Goal: Information Seeking & Learning: Learn about a topic

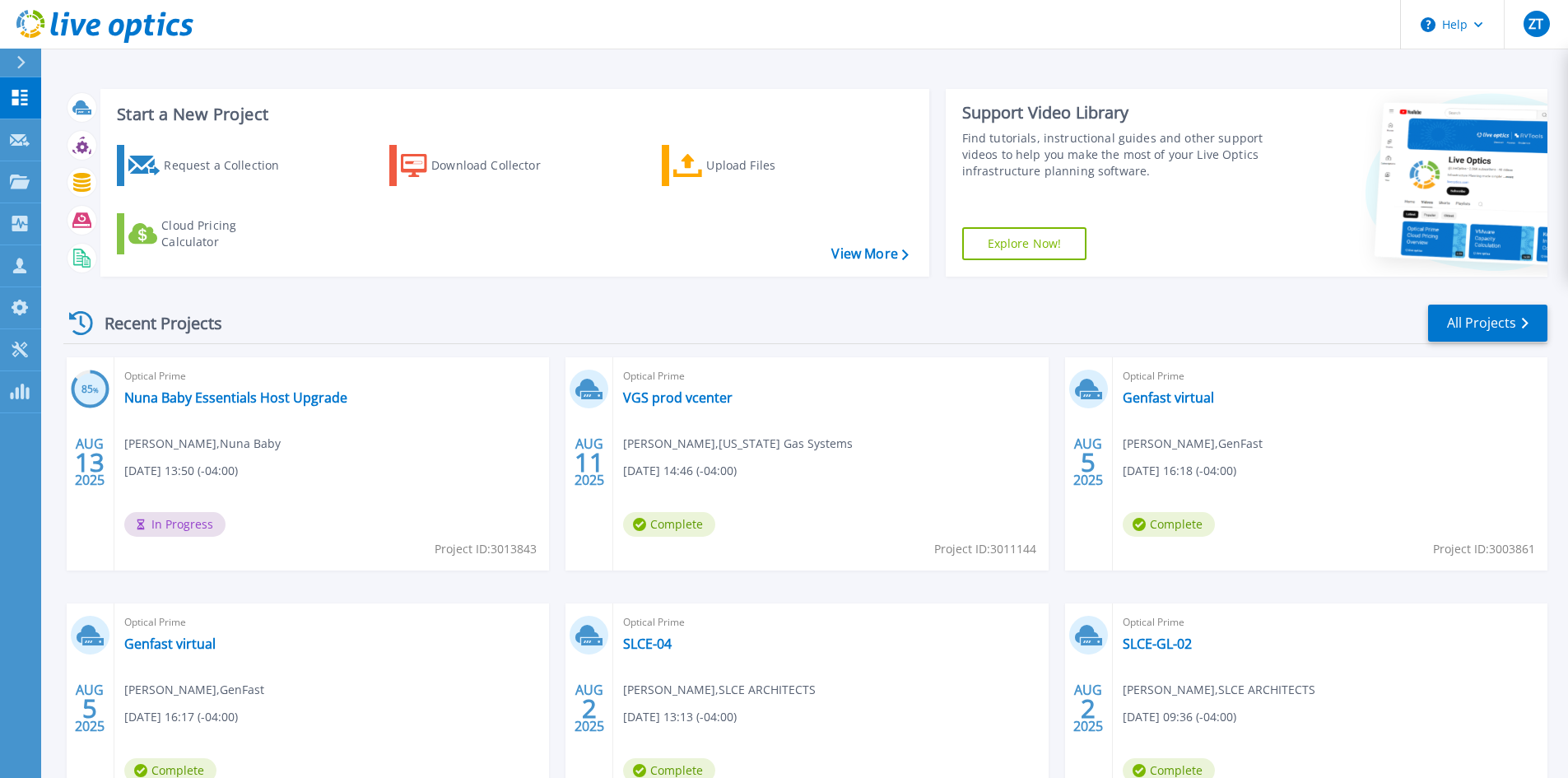
click at [700, 322] on div "Recent Projects All Projects" at bounding box center [806, 323] width 1484 height 41
click at [1464, 323] on link "All Projects" at bounding box center [1488, 323] width 120 height 37
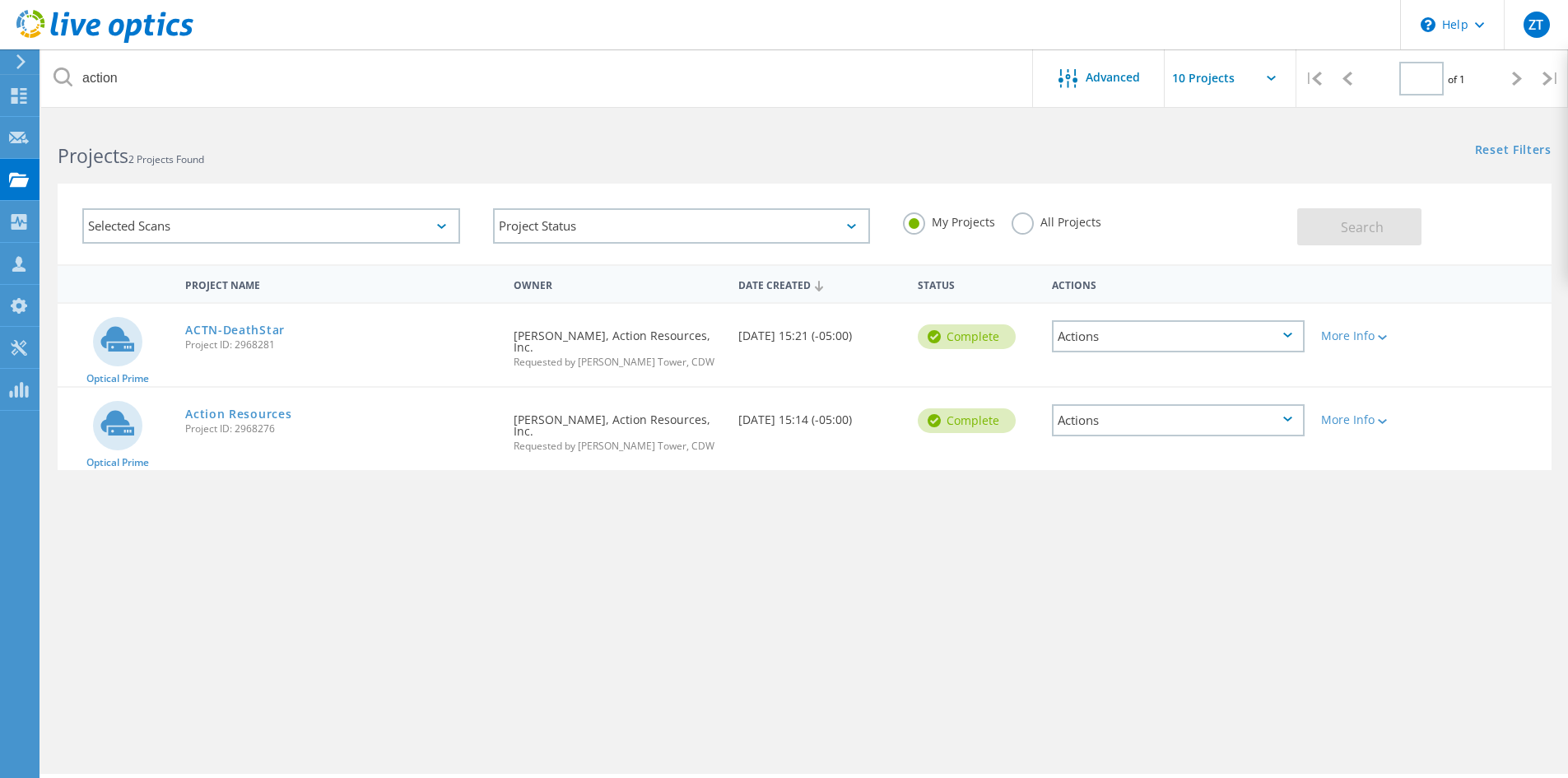
type input "1"
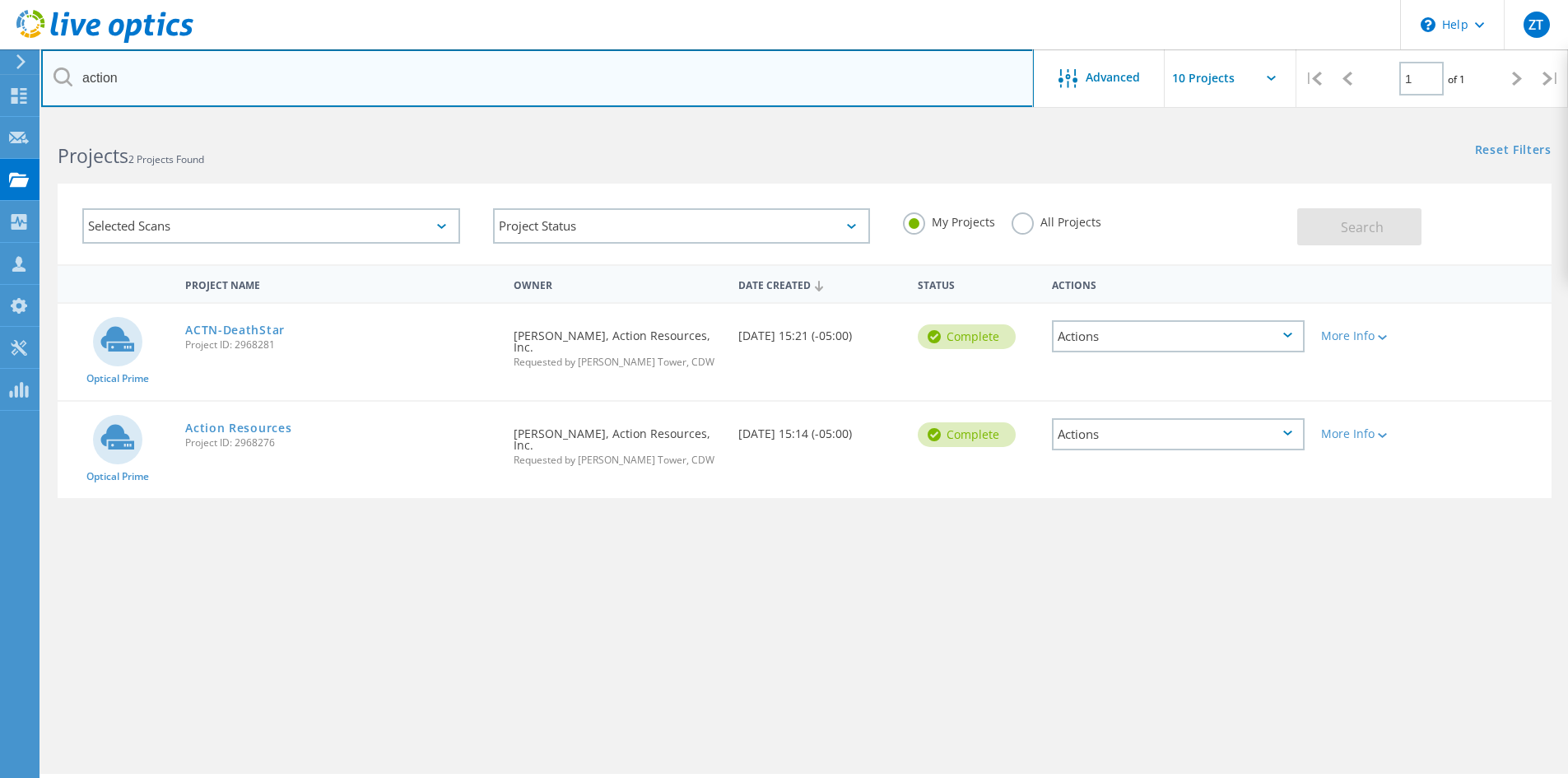
drag, startPoint x: 158, startPoint y: 79, endPoint x: 55, endPoint y: 72, distance: 103.2
click at [55, 72] on div "action" at bounding box center [537, 79] width 992 height 58
type input "rice fruit"
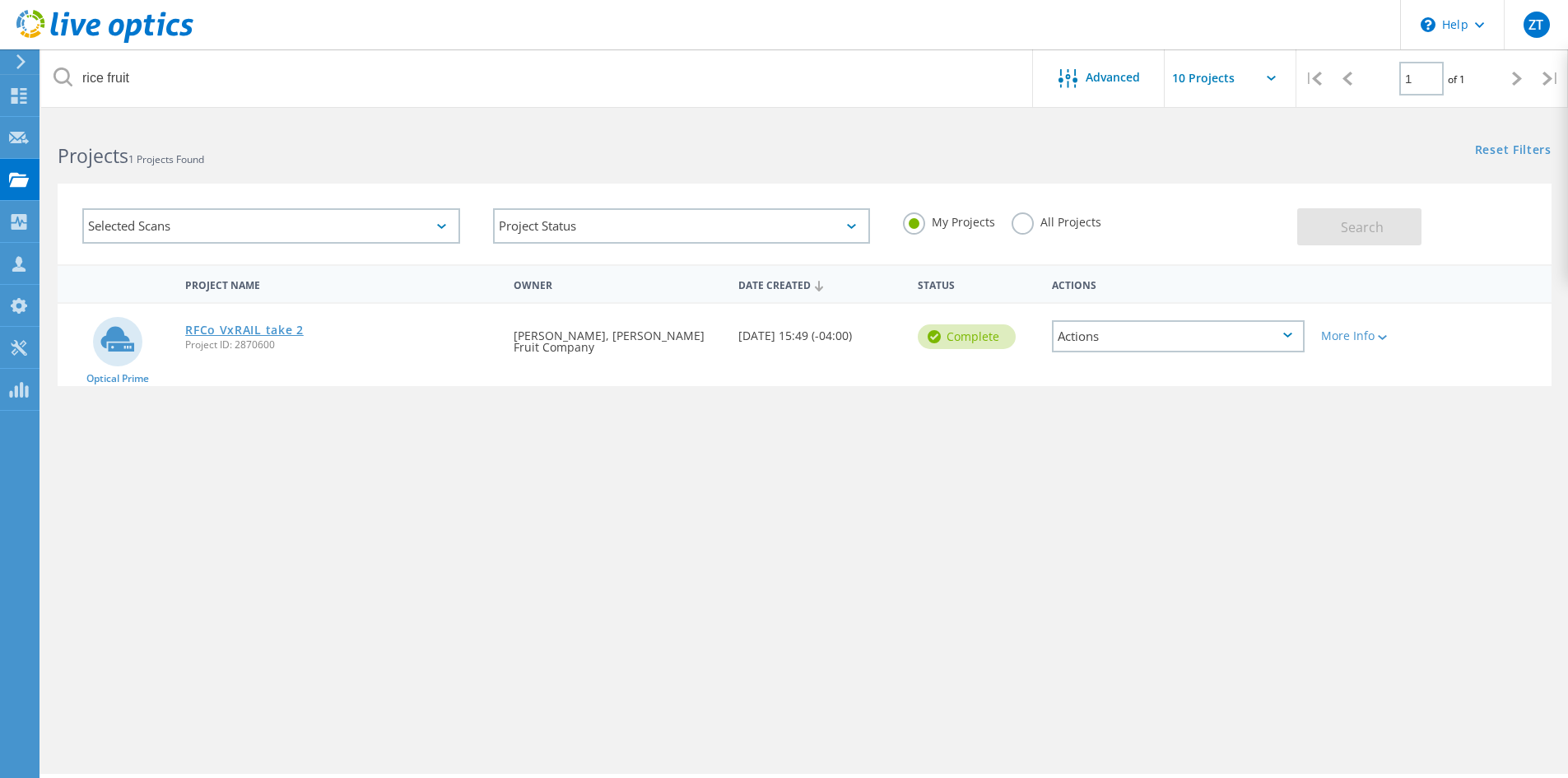
click at [240, 334] on link "RFCo VxRAIL take 2" at bounding box center [244, 331] width 119 height 12
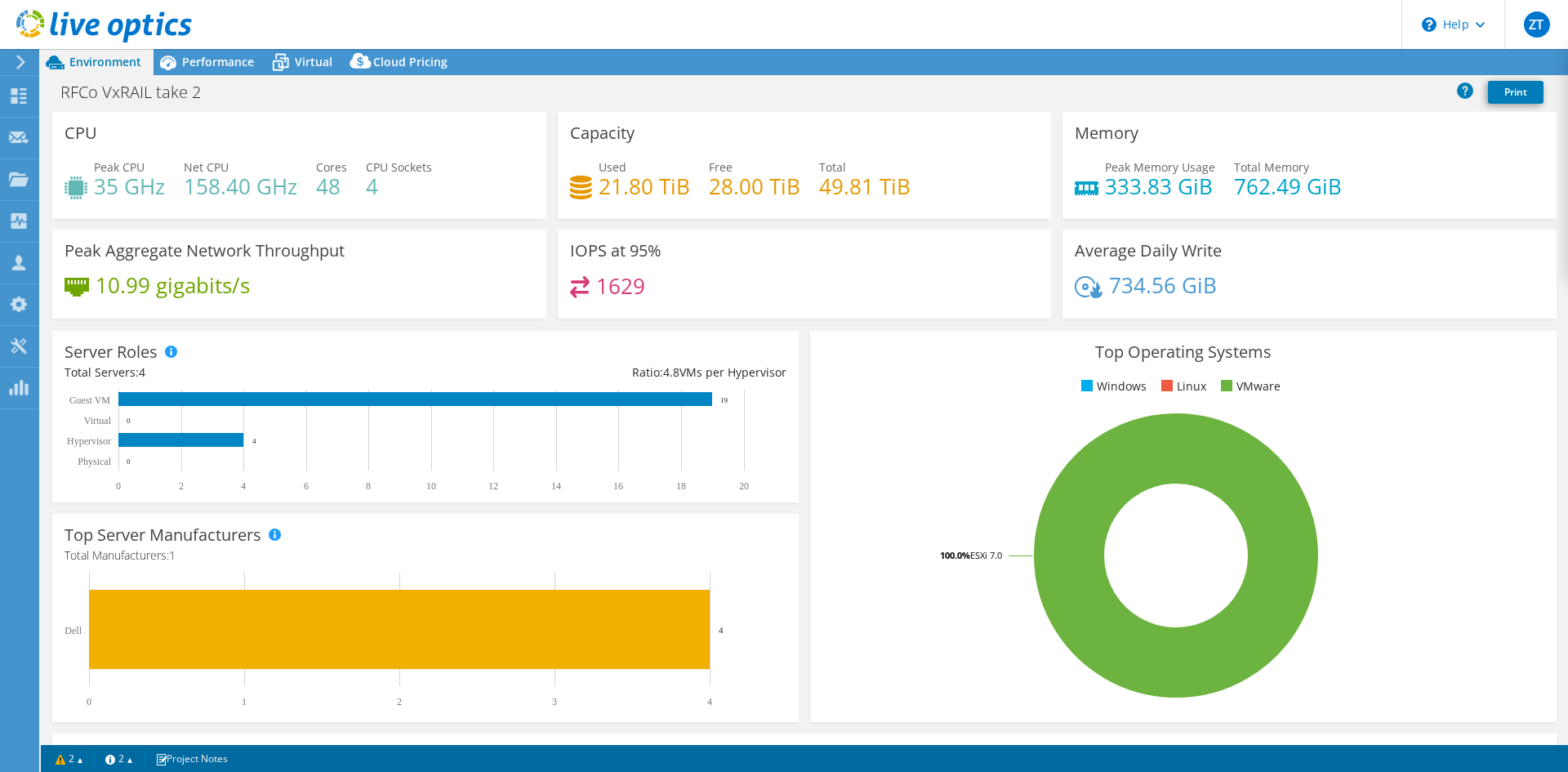
click at [804, 334] on div "Top Operating Systems Windows Linux VMware 100.0% ESXi 7.0" at bounding box center [1183, 526] width 758 height 402
click at [804, 353] on div "Top Operating Systems Windows Linux VMware 100.0% ESXi 7.0" at bounding box center [1183, 526] width 758 height 402
click at [797, 343] on div "Server Roles Physical Servers represent bare metal servers that were targets of…" at bounding box center [425, 416] width 758 height 183
click at [795, 337] on div "Server Roles Physical Servers represent bare metal servers that were targets of…" at bounding box center [425, 416] width 758 height 183
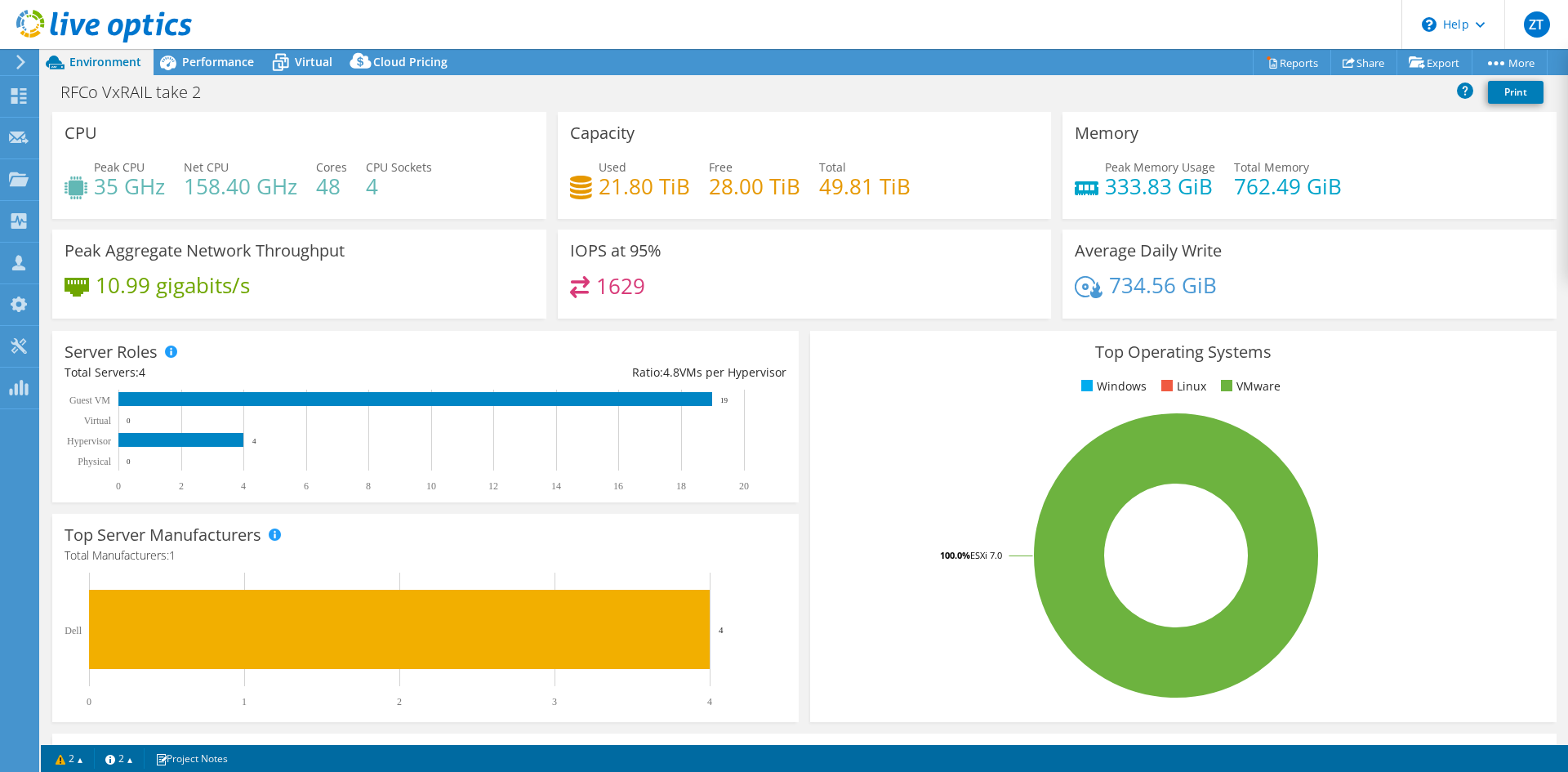
click at [795, 337] on div "Server Roles Physical Servers represent bare metal servers that were targets of…" at bounding box center [425, 416] width 758 height 183
click at [821, 401] on div "Top Operating Systems Windows Linux VMware 100.0% ESXi 7.0" at bounding box center [1183, 527] width 746 height 391
click at [238, 64] on span "Performance" at bounding box center [217, 62] width 72 height 16
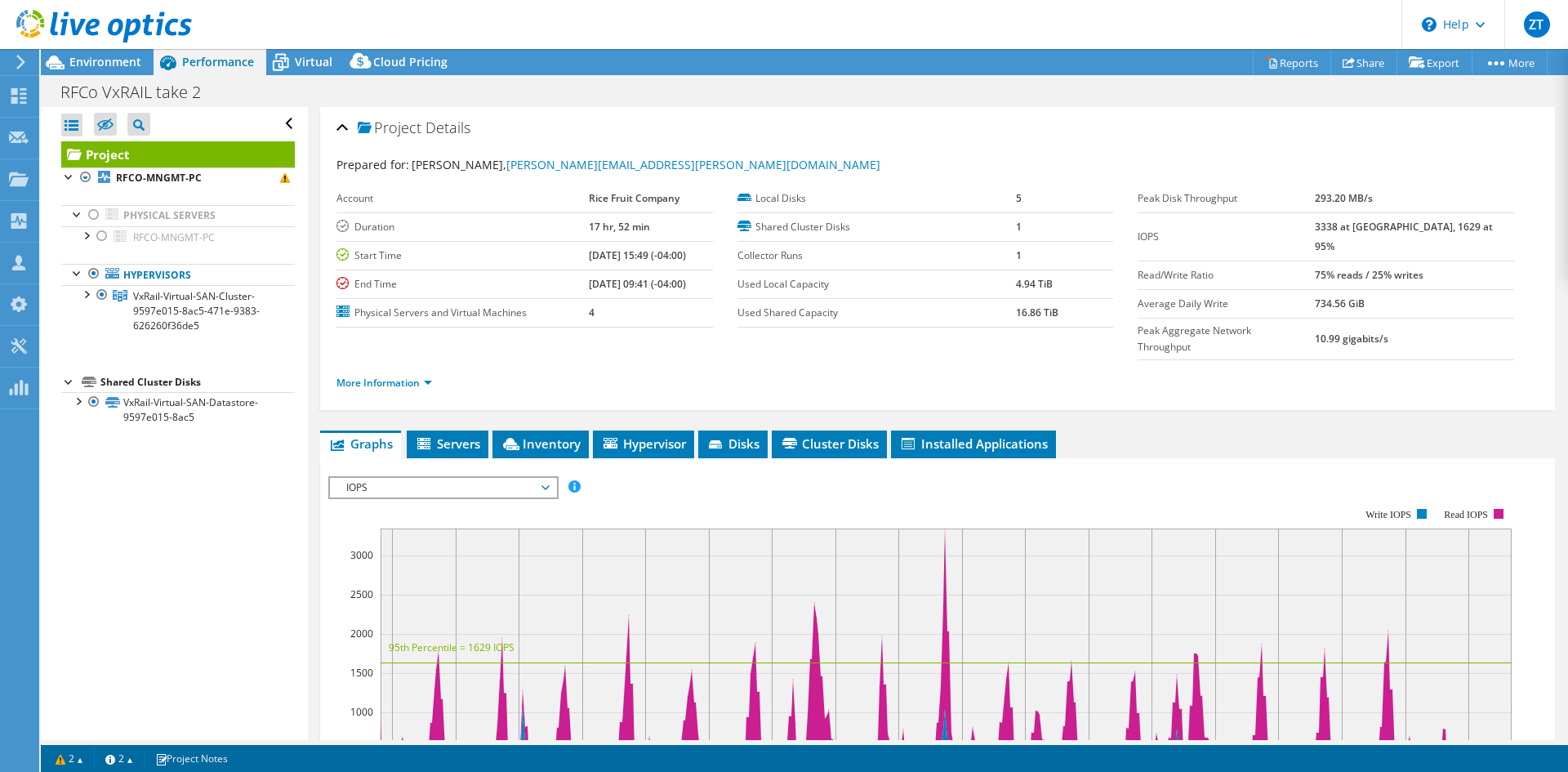
scroll to position [245, 0]
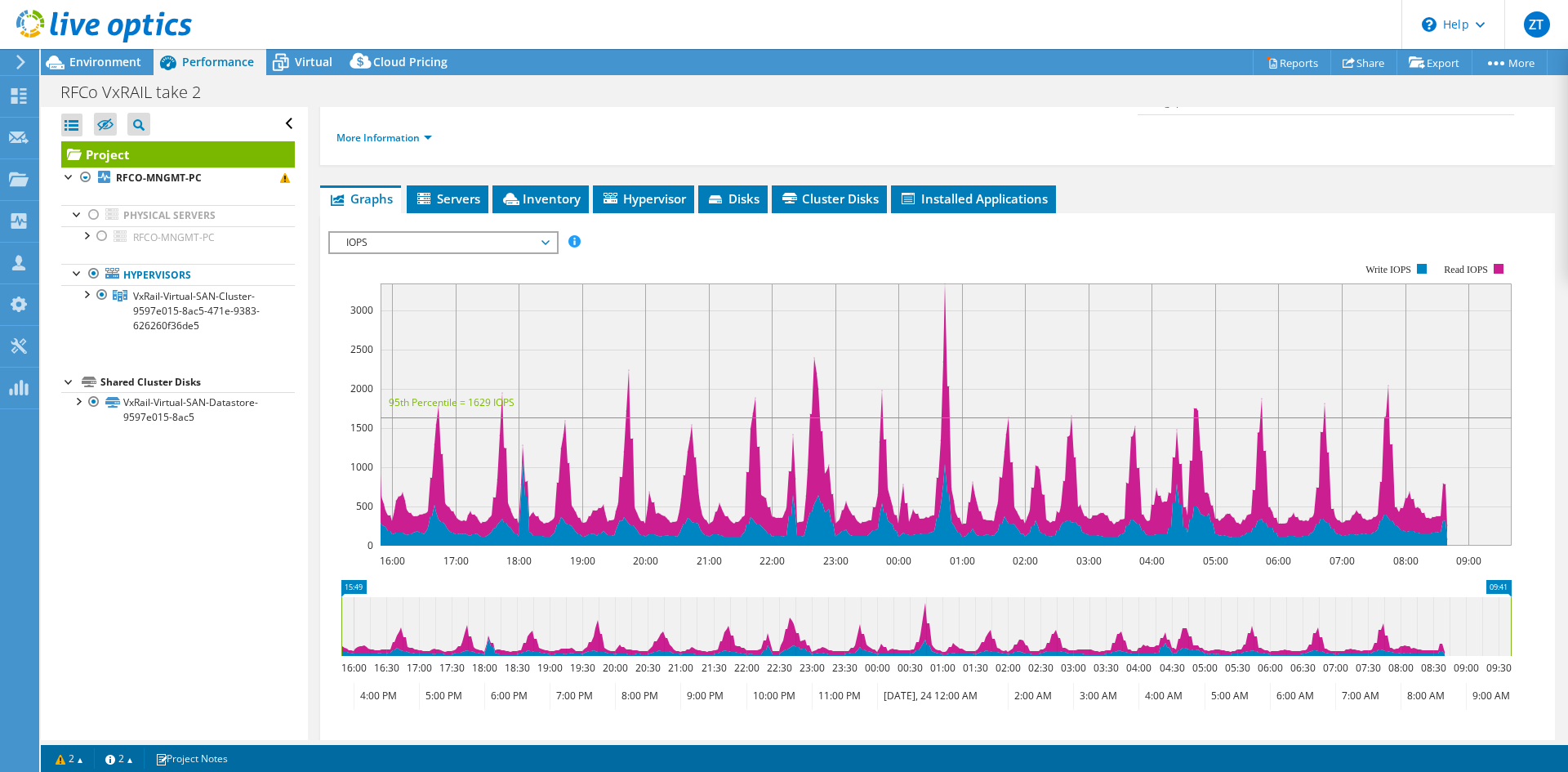
click at [1160, 241] on rect at bounding box center [920, 404] width 1184 height 327
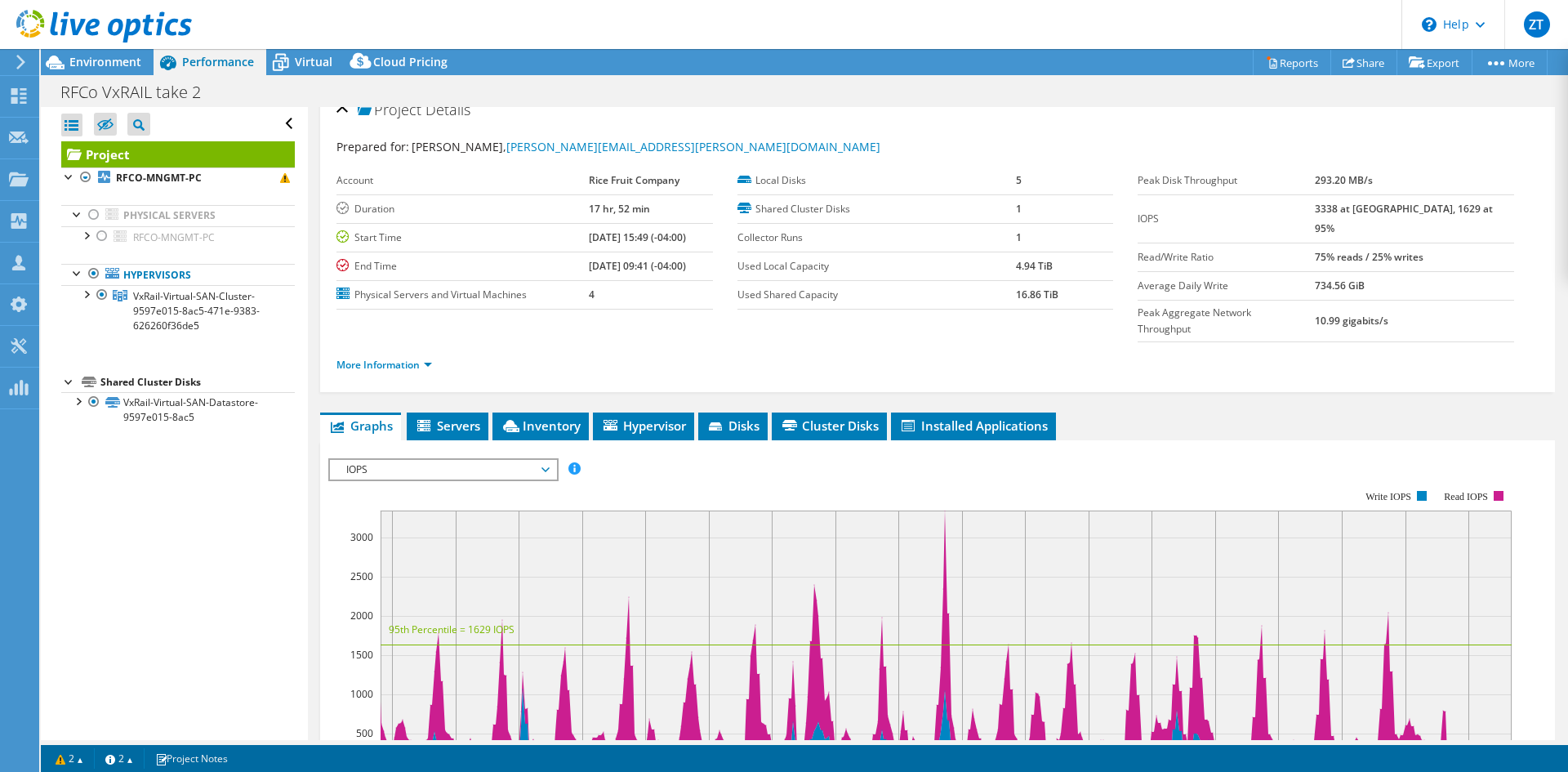
scroll to position [0, 0]
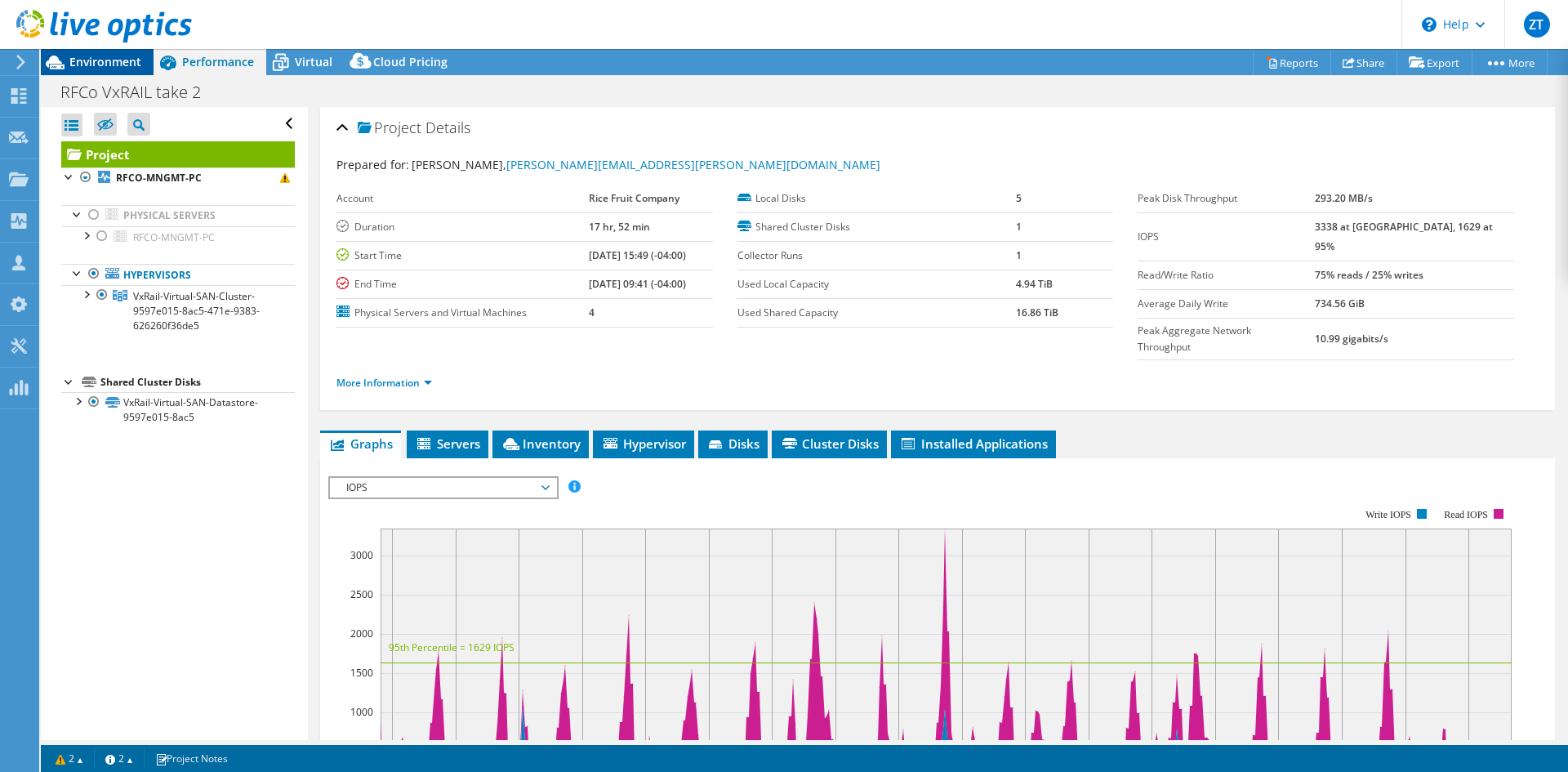
click at [115, 64] on span "Environment" at bounding box center [105, 62] width 72 height 16
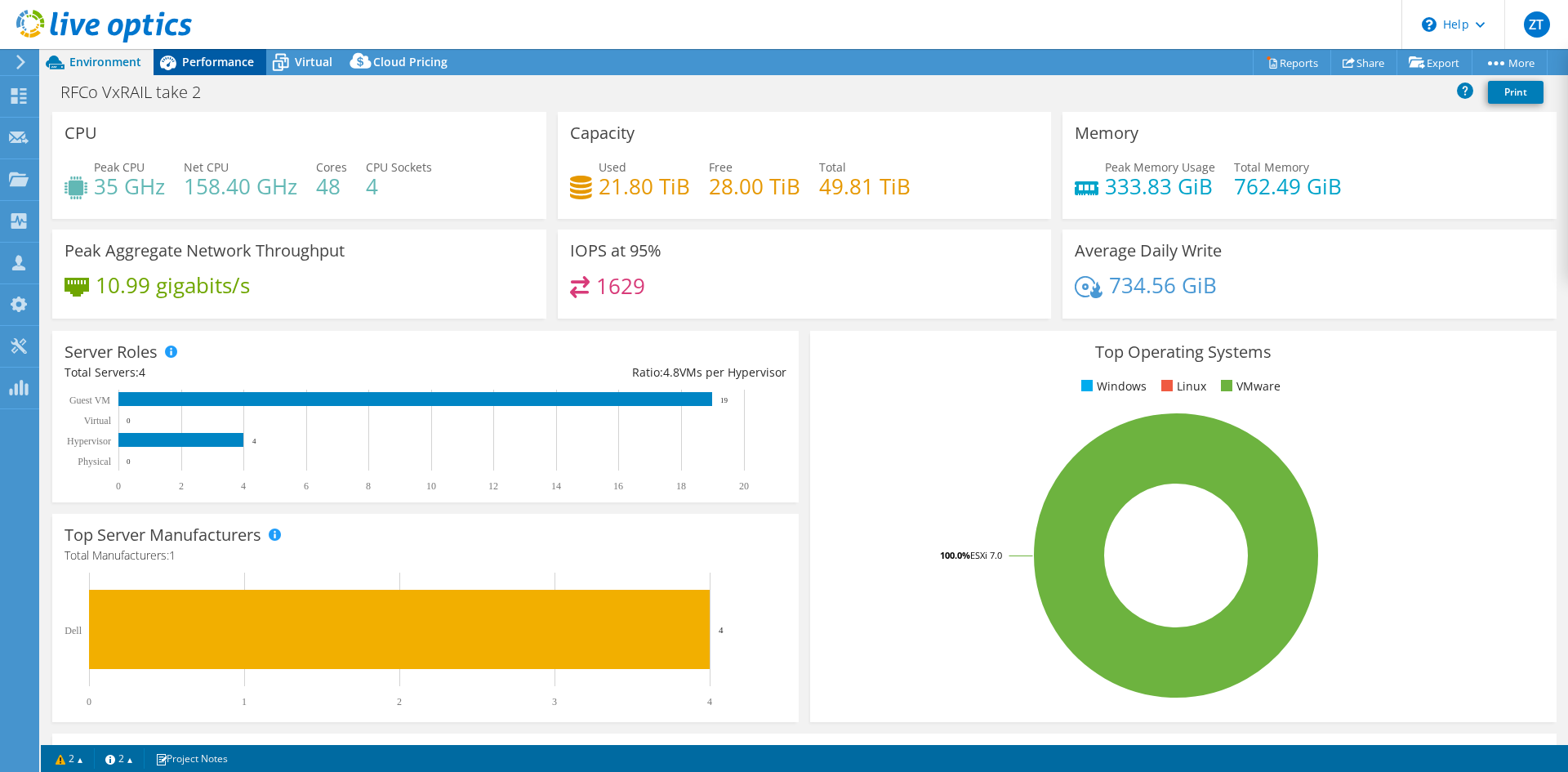
click at [199, 71] on div "Performance" at bounding box center [209, 62] width 113 height 26
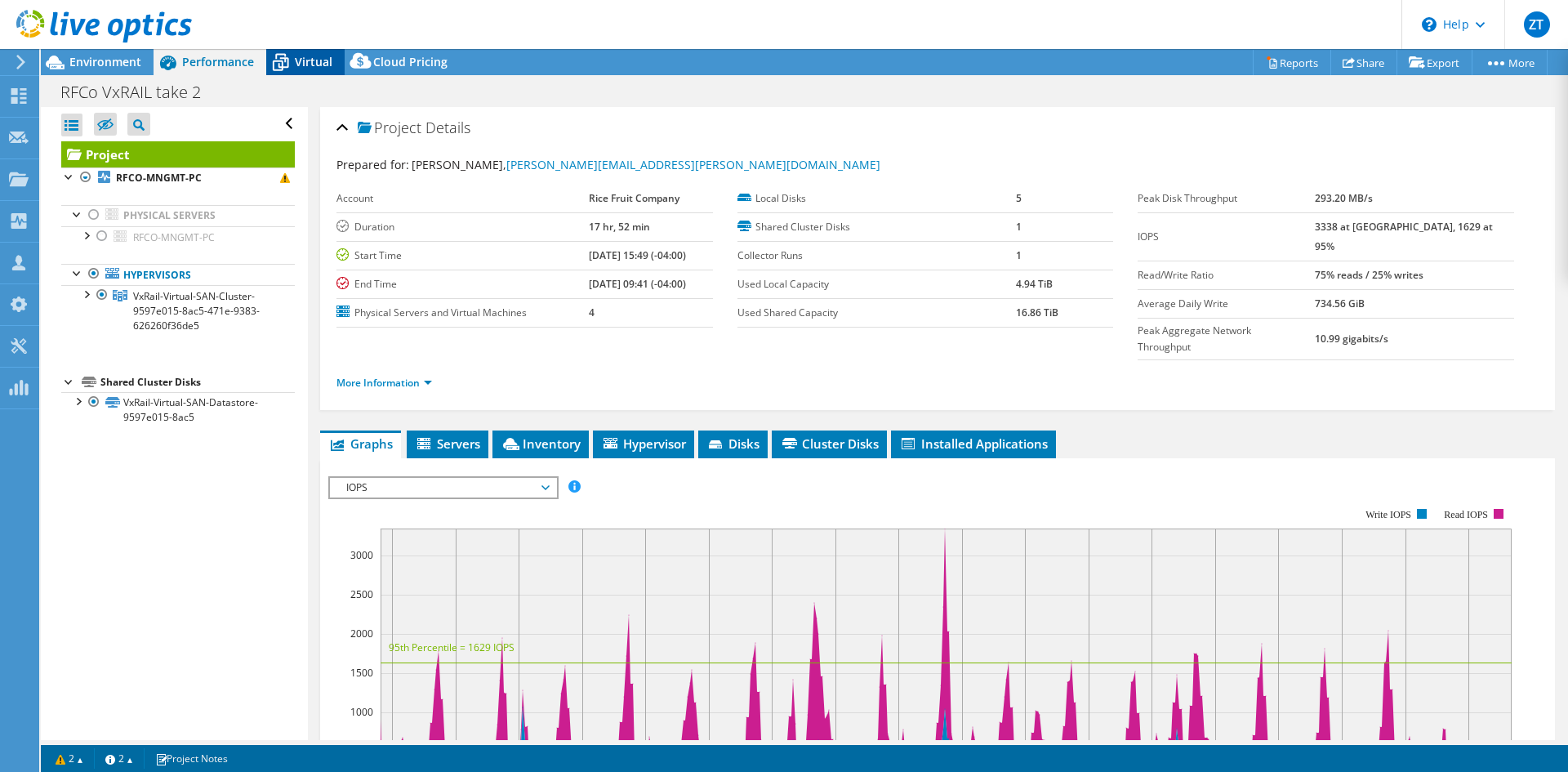
click at [293, 66] on icon at bounding box center [280, 62] width 29 height 29
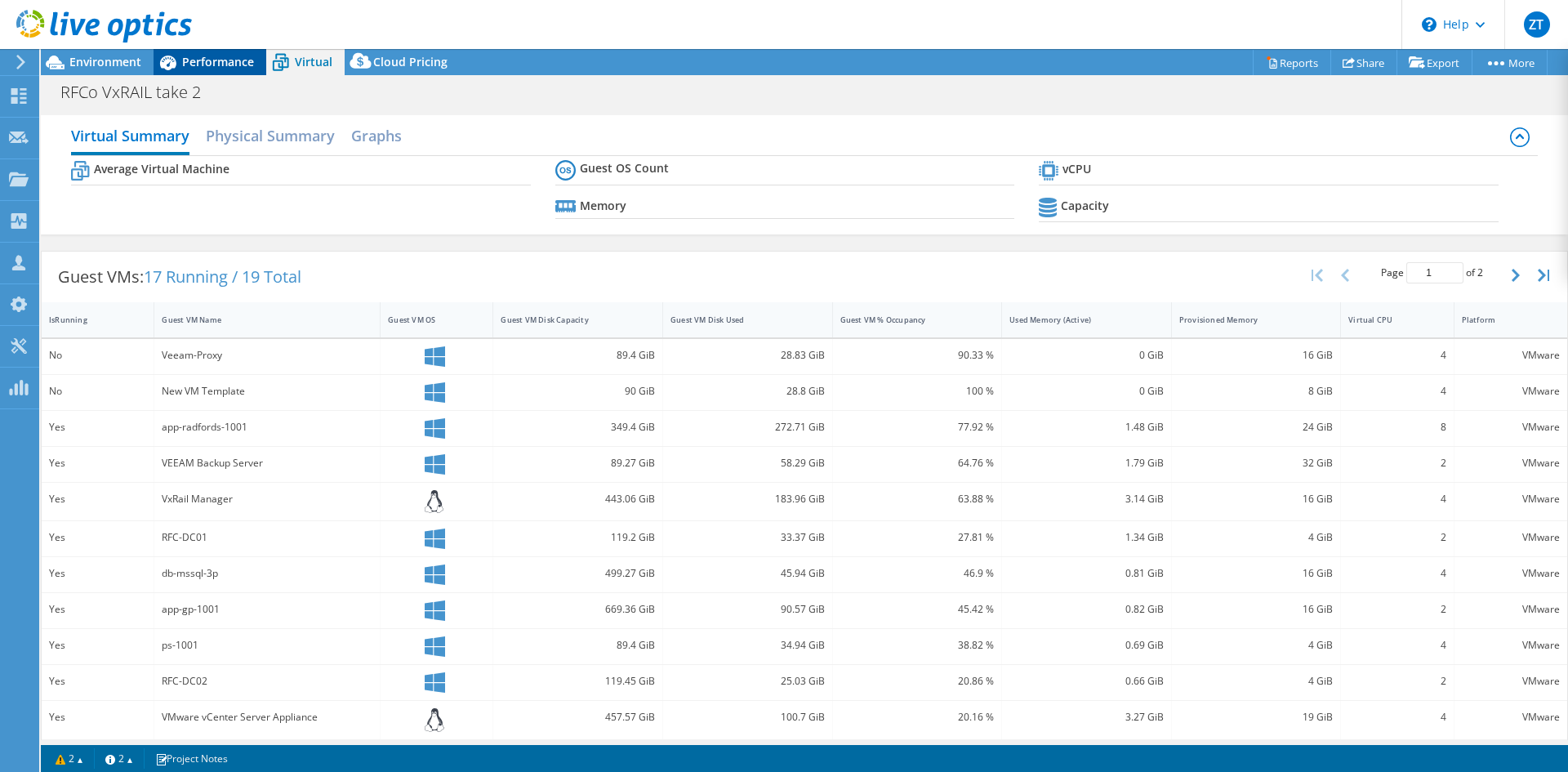
click at [216, 63] on span "Performance" at bounding box center [217, 62] width 72 height 16
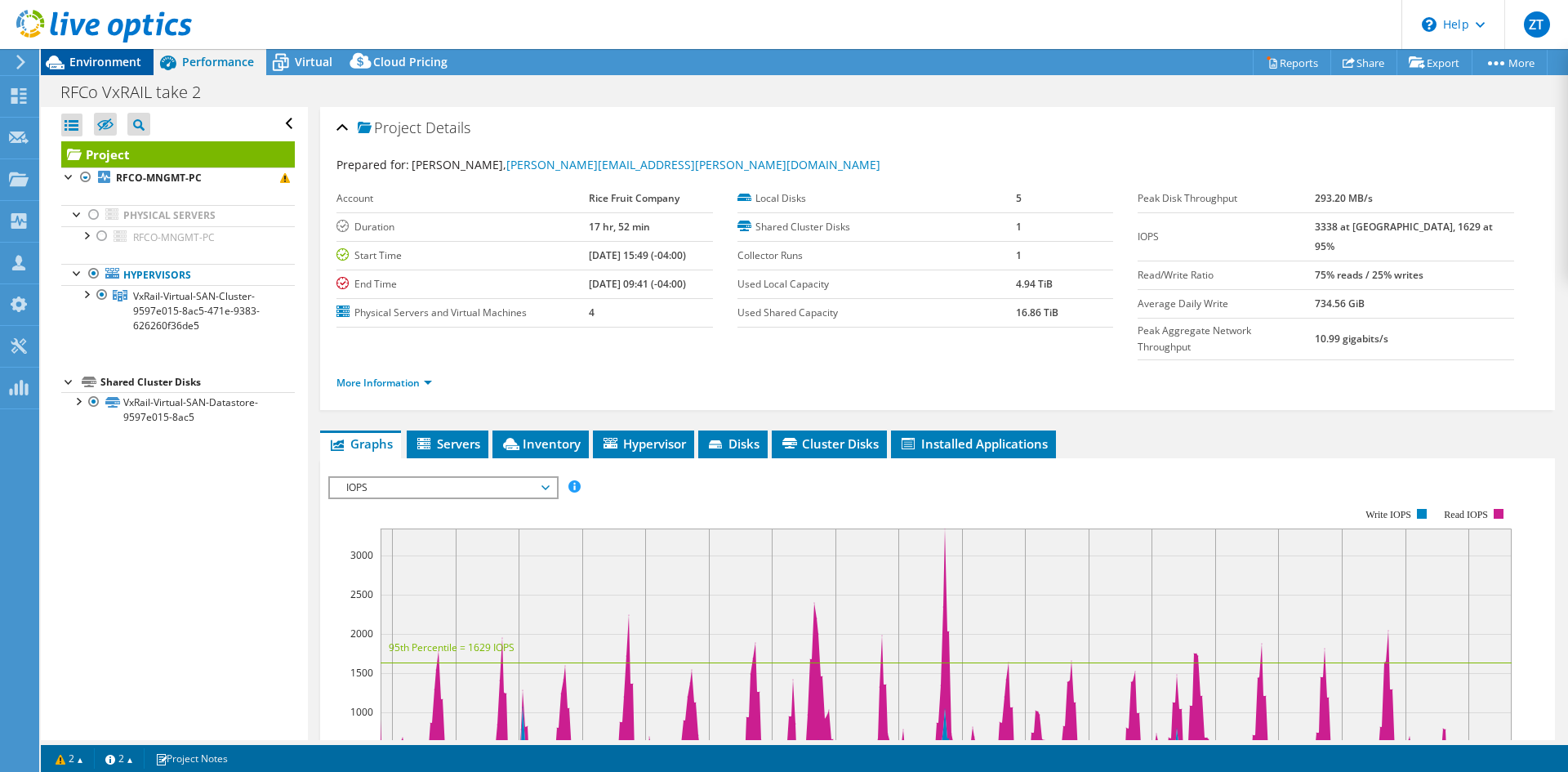
click at [127, 64] on span "Environment" at bounding box center [105, 62] width 72 height 16
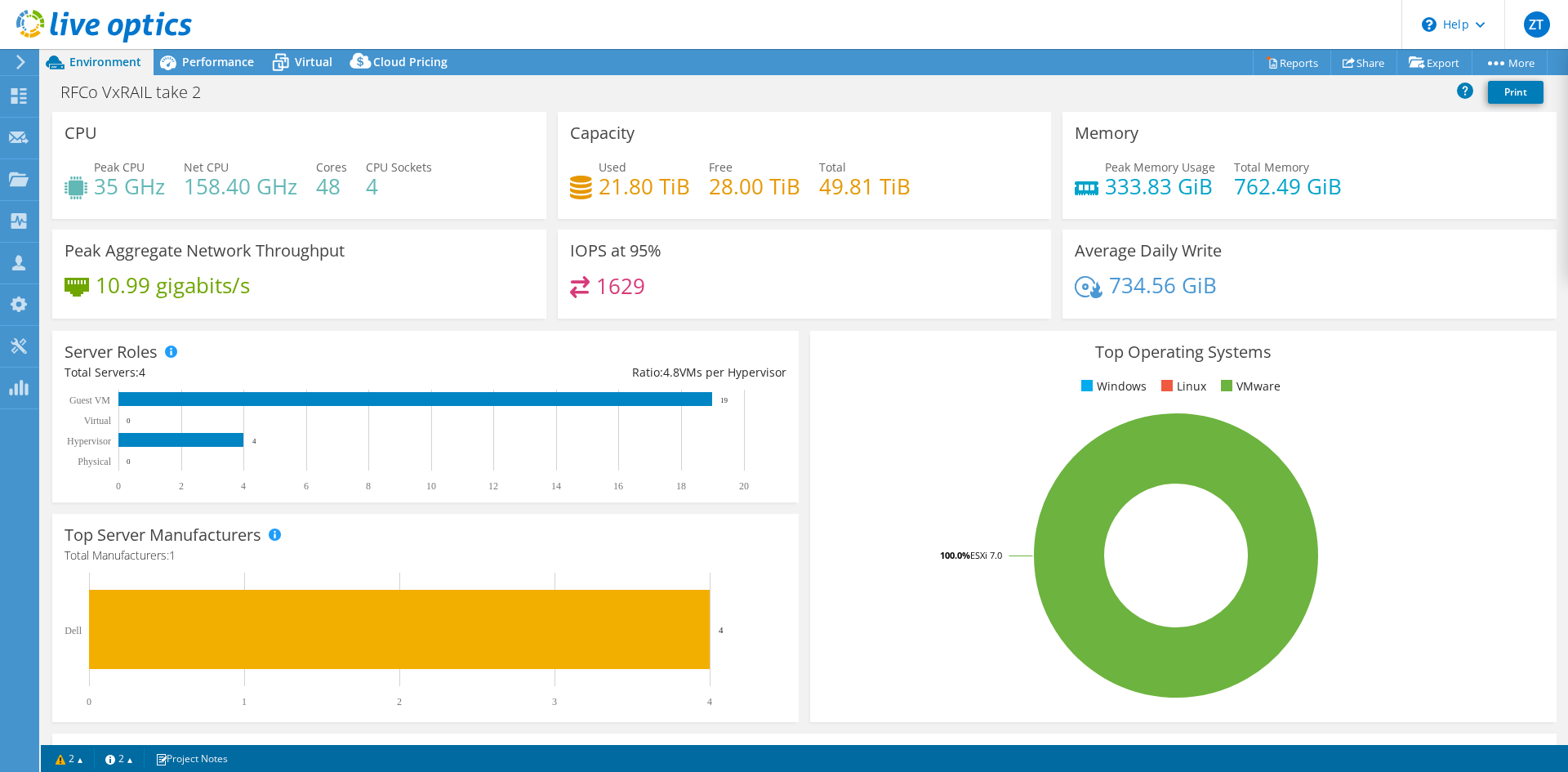
click at [804, 348] on div "Top Operating Systems Windows Linux VMware 100.0% ESXi 7.0" at bounding box center [1183, 526] width 758 height 402
click at [222, 66] on span "Performance" at bounding box center [217, 62] width 72 height 16
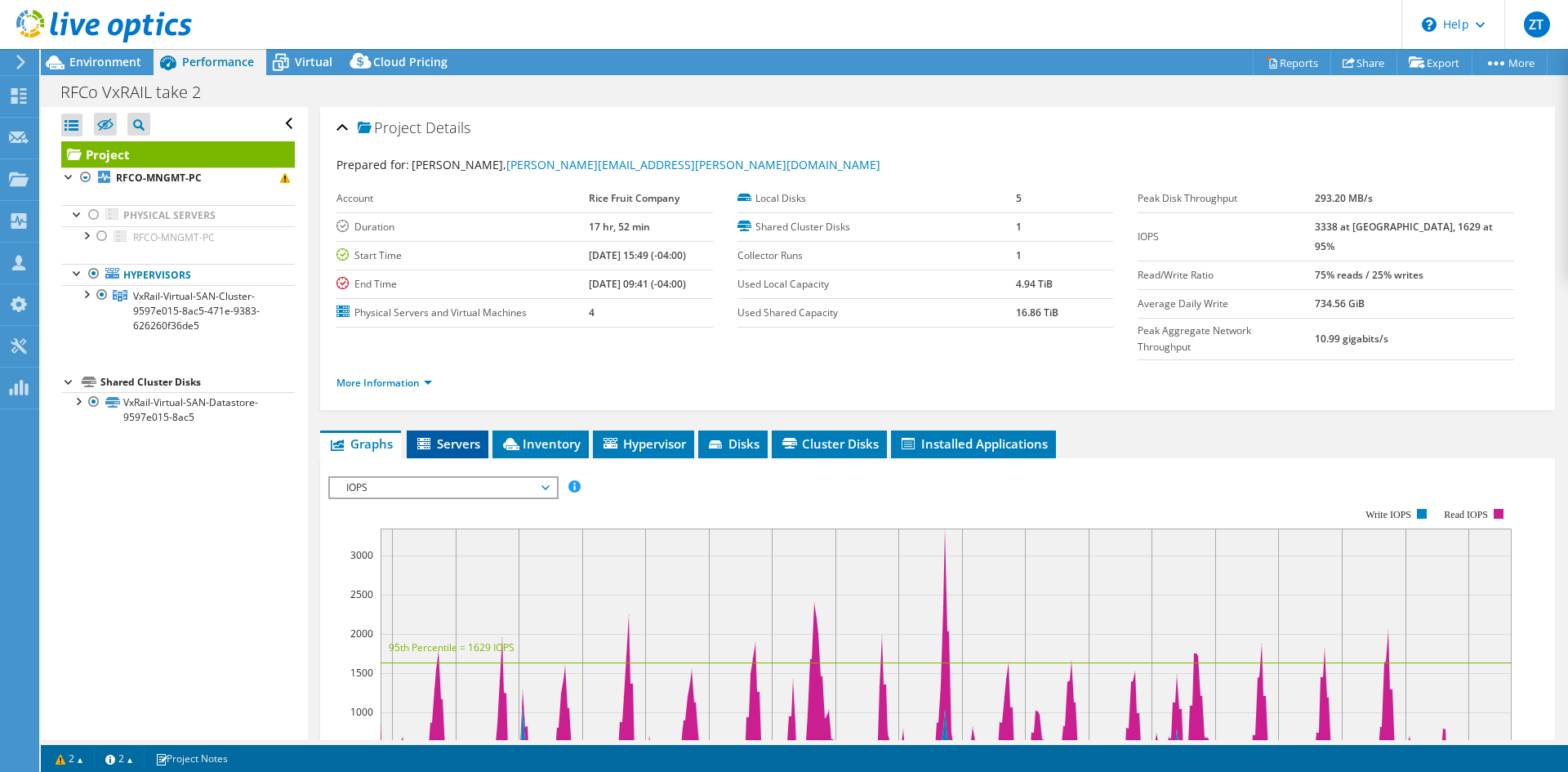
click at [462, 431] on li "Servers" at bounding box center [448, 445] width 82 height 28
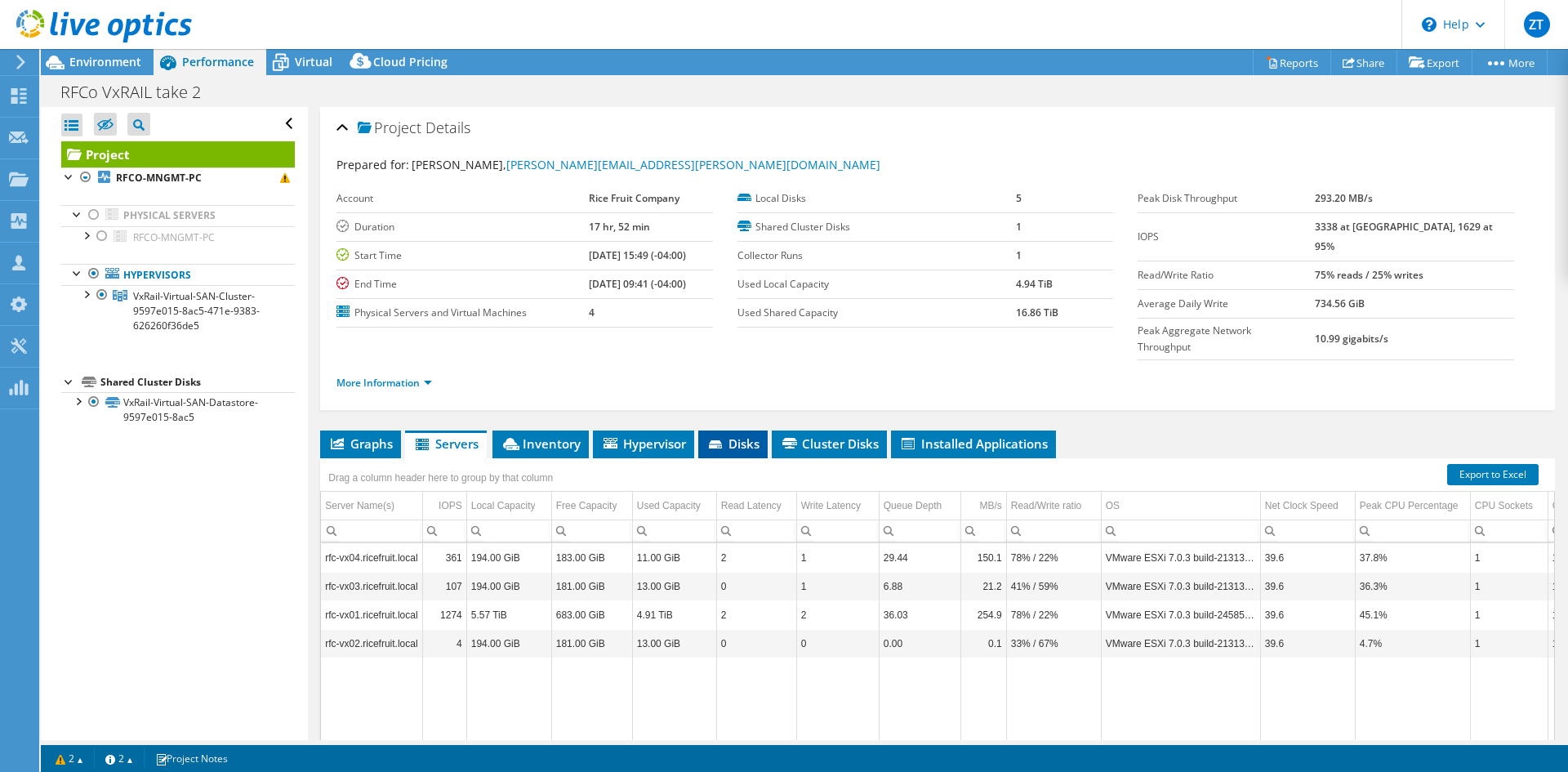
click at [745, 436] on span "Disks" at bounding box center [733, 444] width 53 height 17
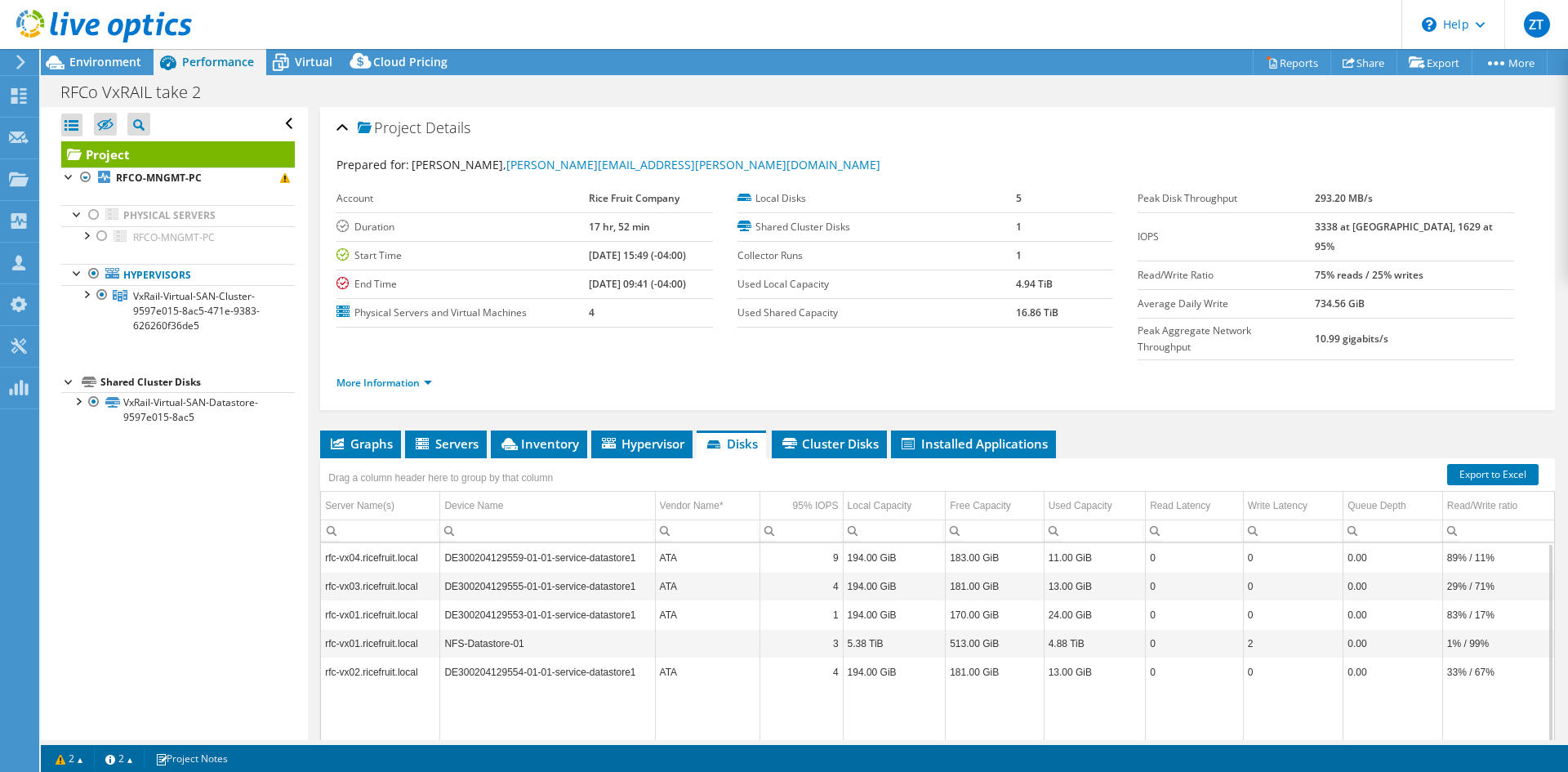
click at [499, 572] on td "DE300204129555-01-01-service-datastore1" at bounding box center [546, 586] width 214 height 29
click at [466, 544] on td "DE300204129559-01-01-service-datastore1" at bounding box center [546, 558] width 214 height 29
click at [459, 436] on span "Servers" at bounding box center [446, 444] width 65 height 17
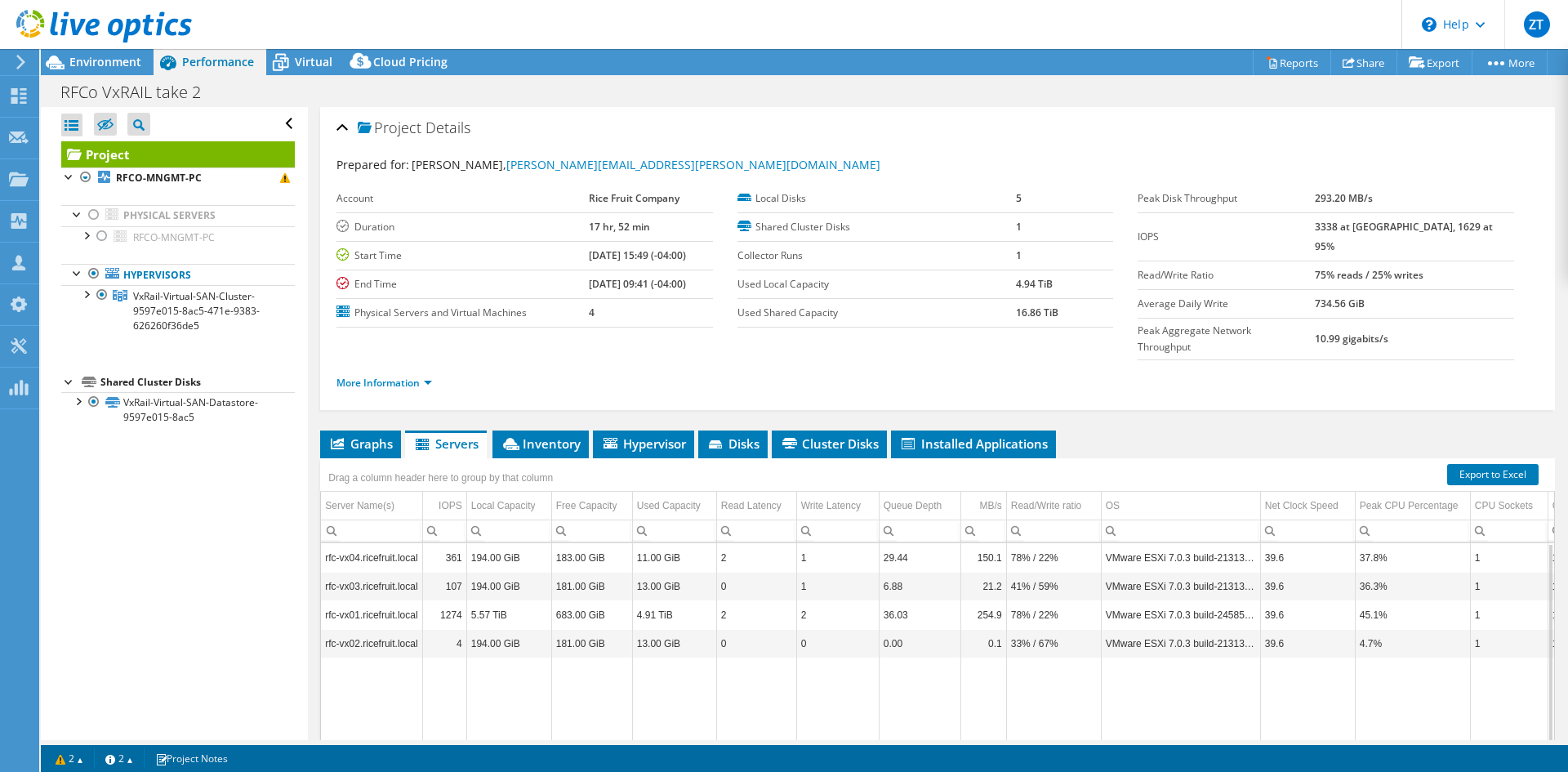
click at [398, 544] on td "rfc-vx04.ricefruit.local" at bounding box center [371, 558] width 101 height 29
click at [554, 436] on span "Inventory" at bounding box center [540, 444] width 80 height 17
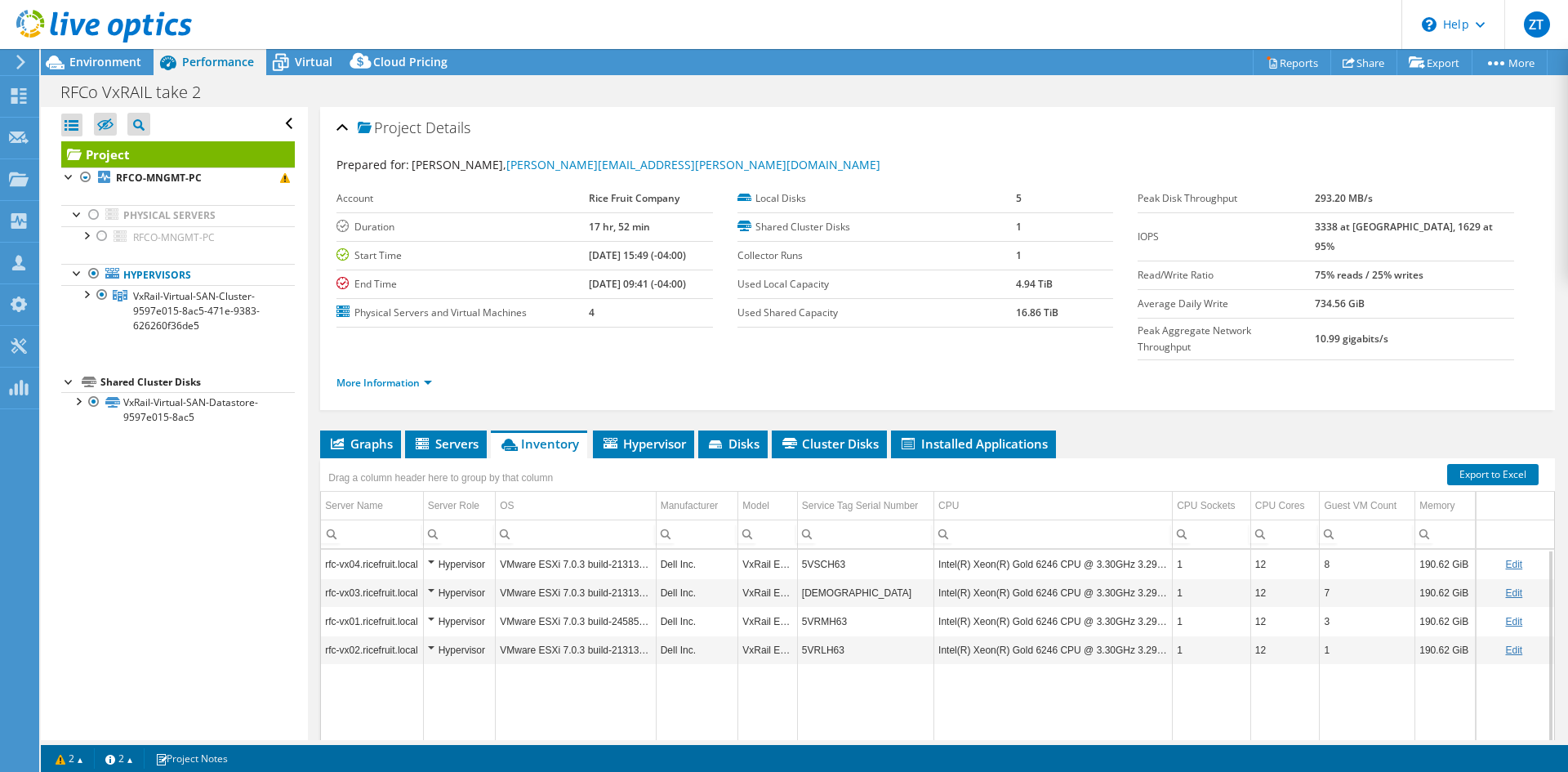
click at [393, 550] on td "rfc-vx04.ricefruit.local" at bounding box center [371, 563] width 102 height 29
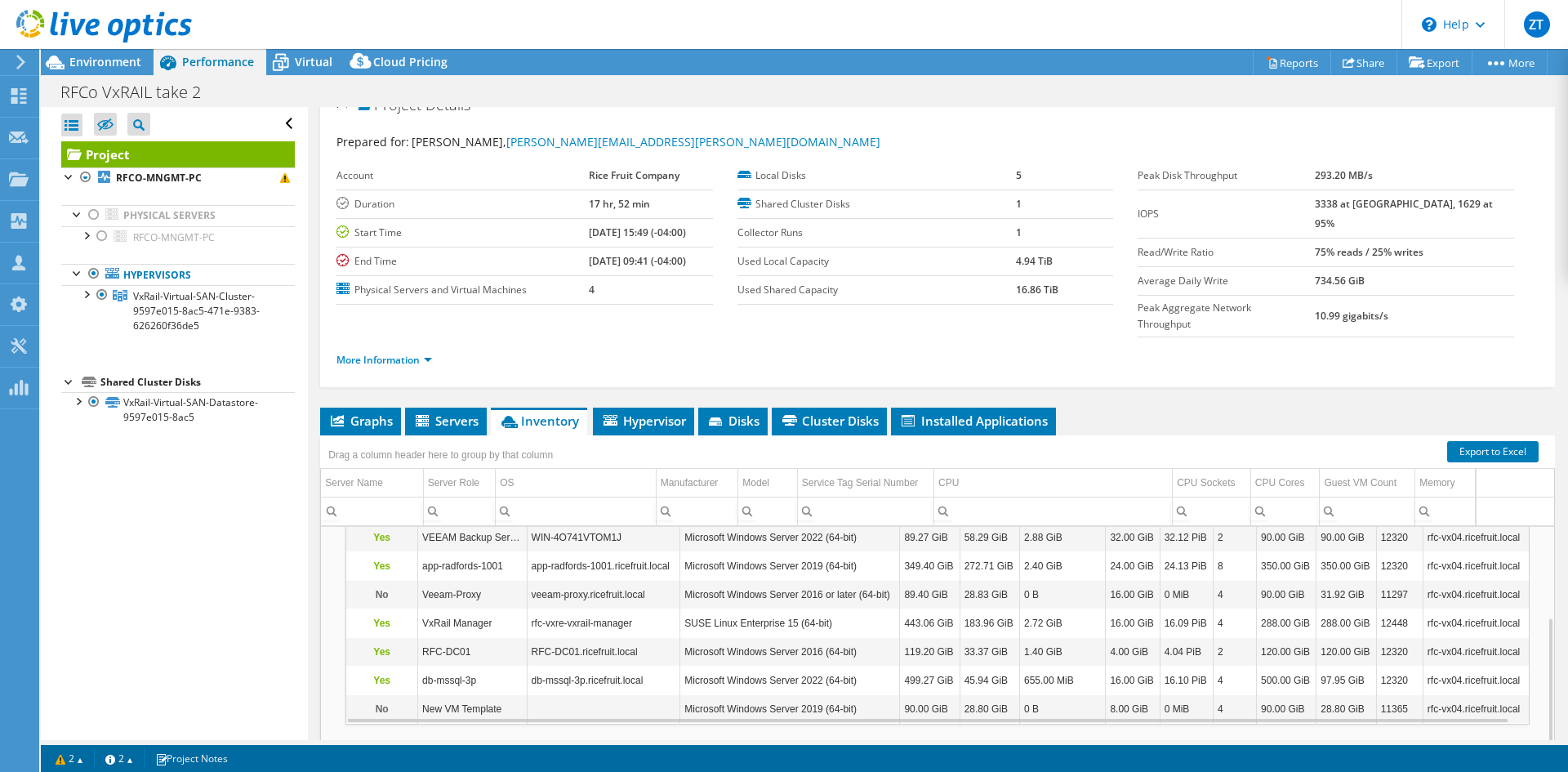
scroll to position [82, 0]
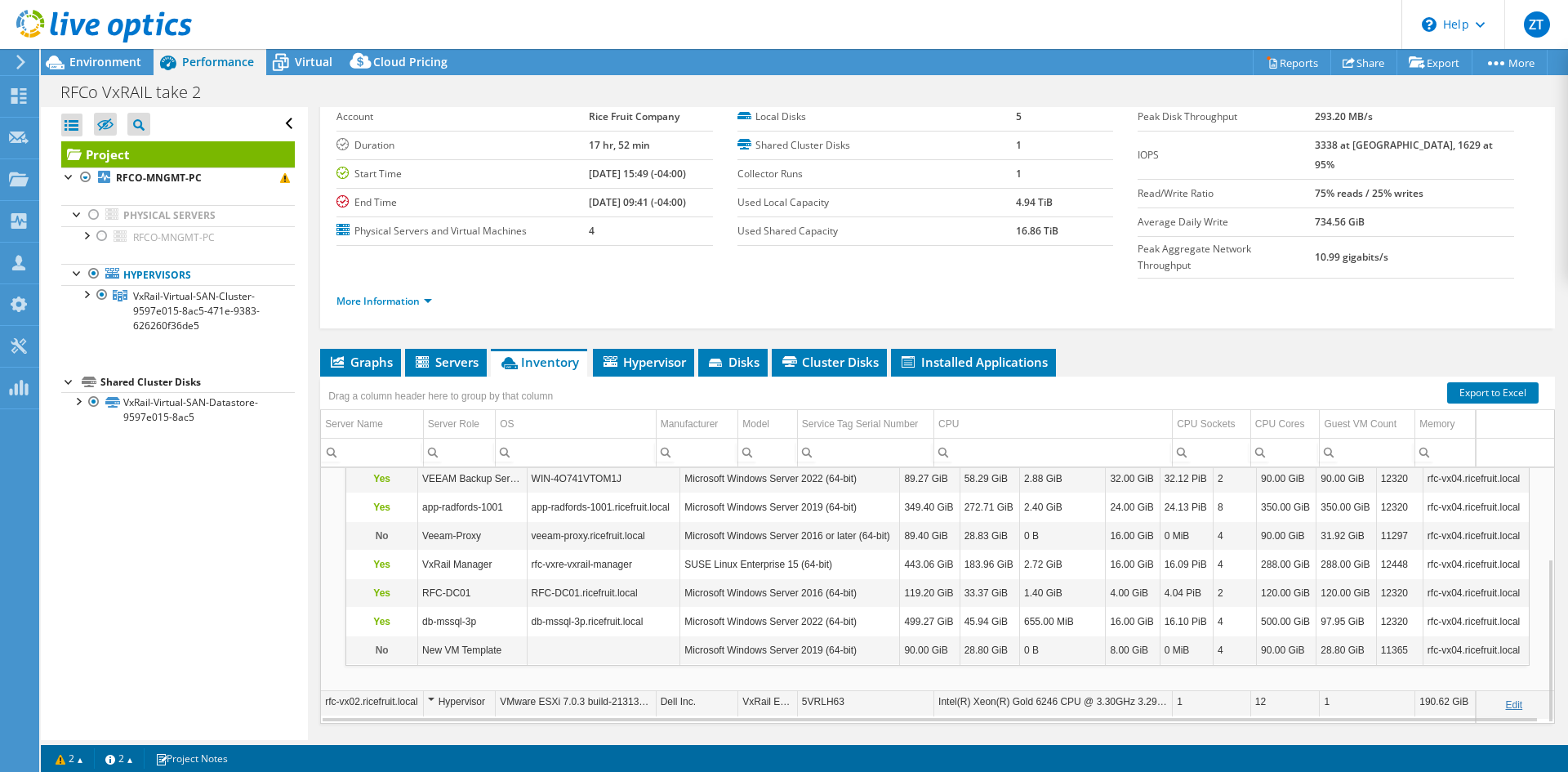
click at [570, 687] on td "VMware ESXi 7.0.3 build-21313628" at bounding box center [576, 701] width 160 height 29
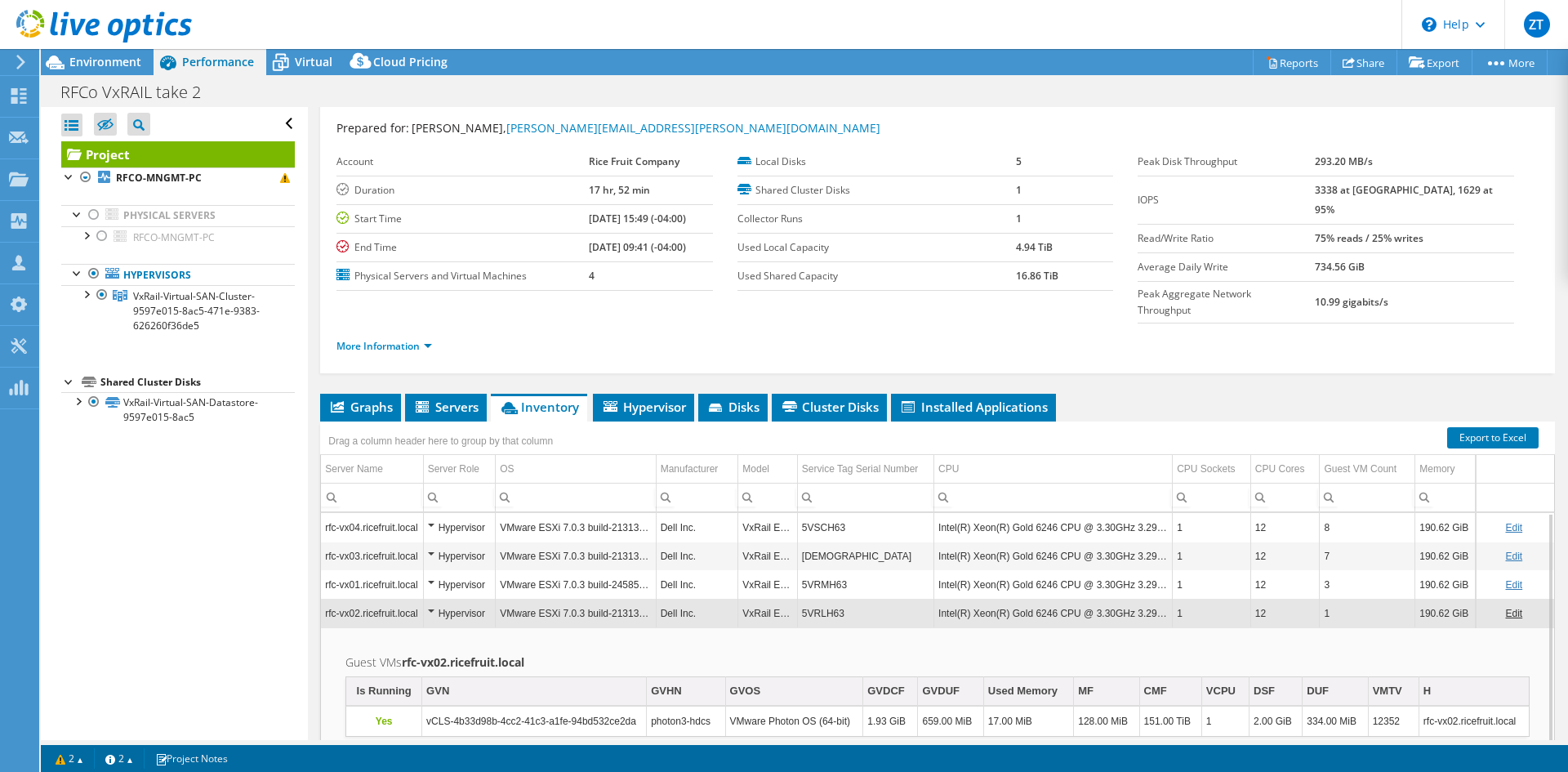
scroll to position [0, 0]
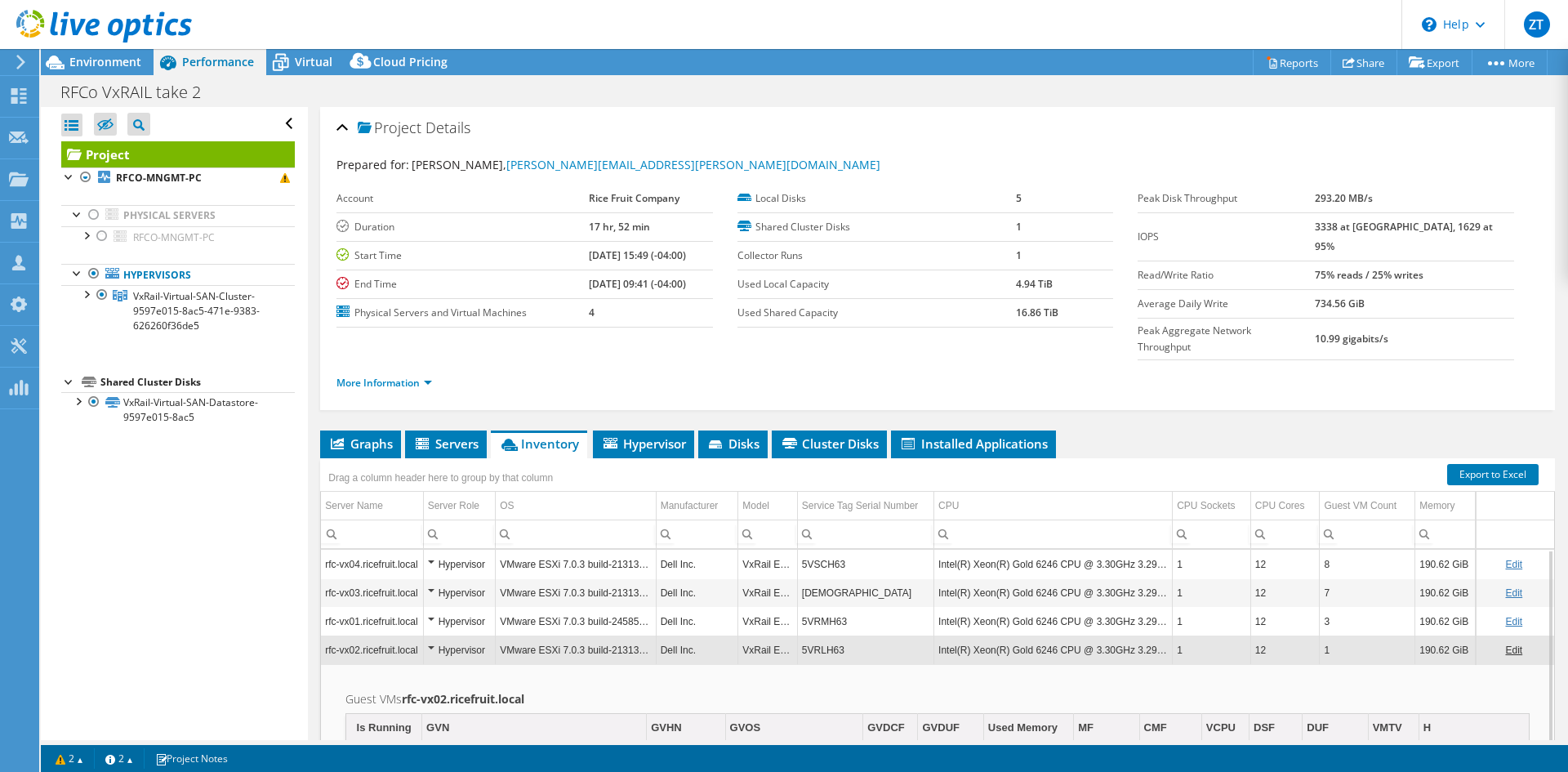
click at [578, 550] on td "VMware ESXi 7.0.3 build-21313628" at bounding box center [576, 563] width 160 height 29
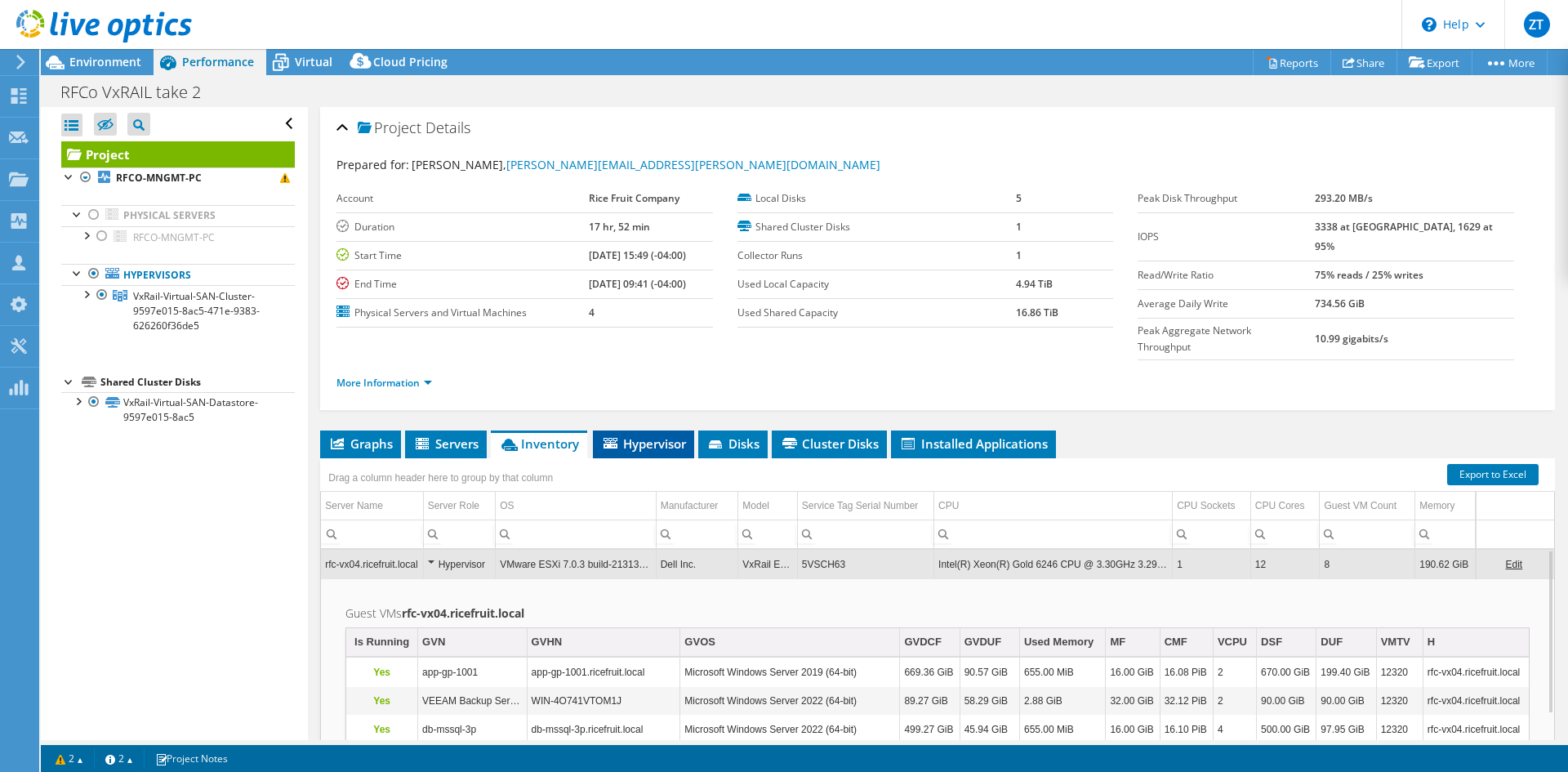
click at [637, 436] on span "Hypervisor" at bounding box center [643, 444] width 85 height 17
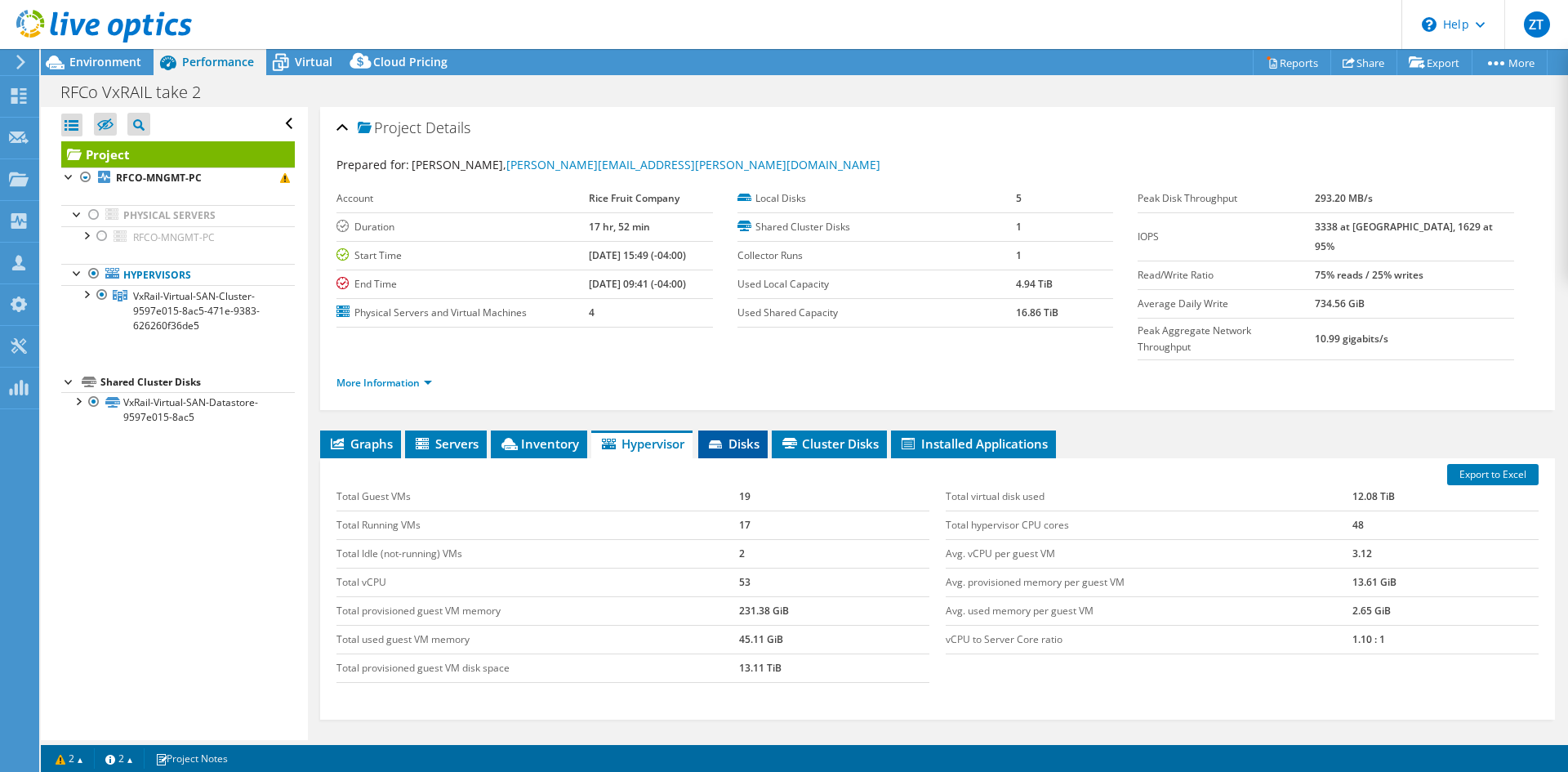
click at [732, 436] on span "Disks" at bounding box center [733, 444] width 53 height 17
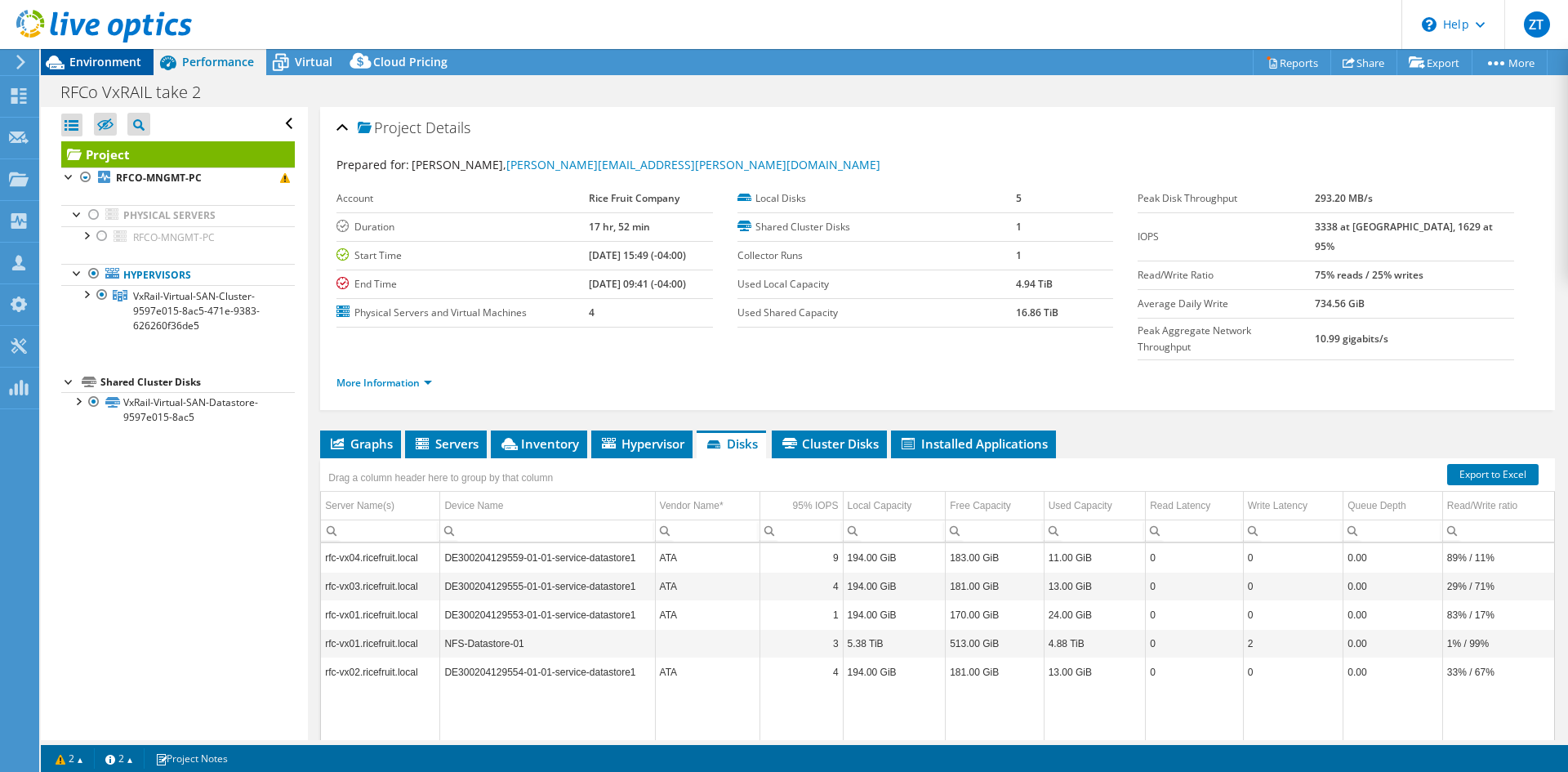
click at [138, 59] on span "Environment" at bounding box center [105, 62] width 72 height 16
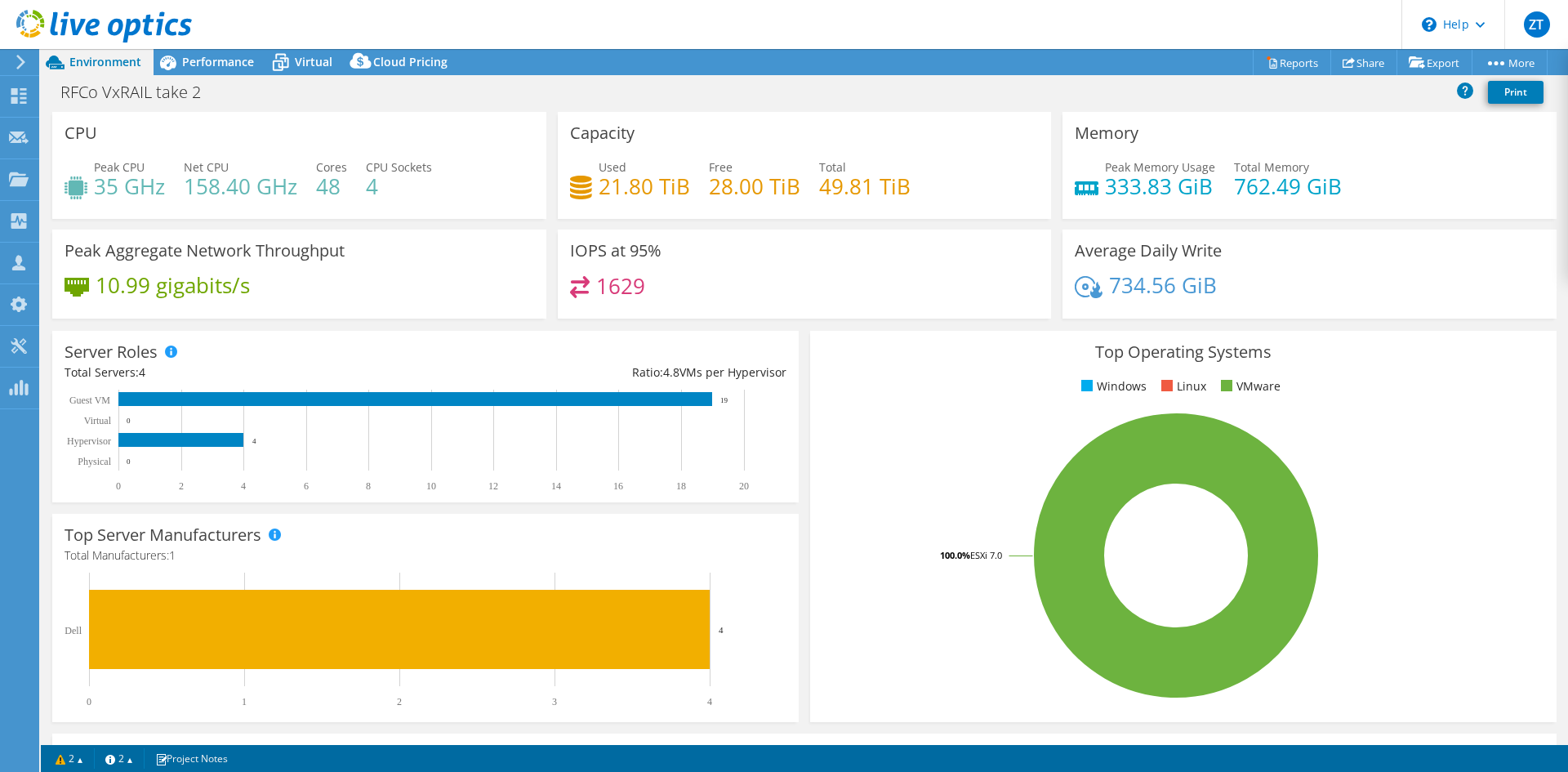
click at [1025, 77] on div "RFCo VxRAIL take 2 Print" at bounding box center [804, 92] width 1527 height 31
